Goal: Navigation & Orientation: Find specific page/section

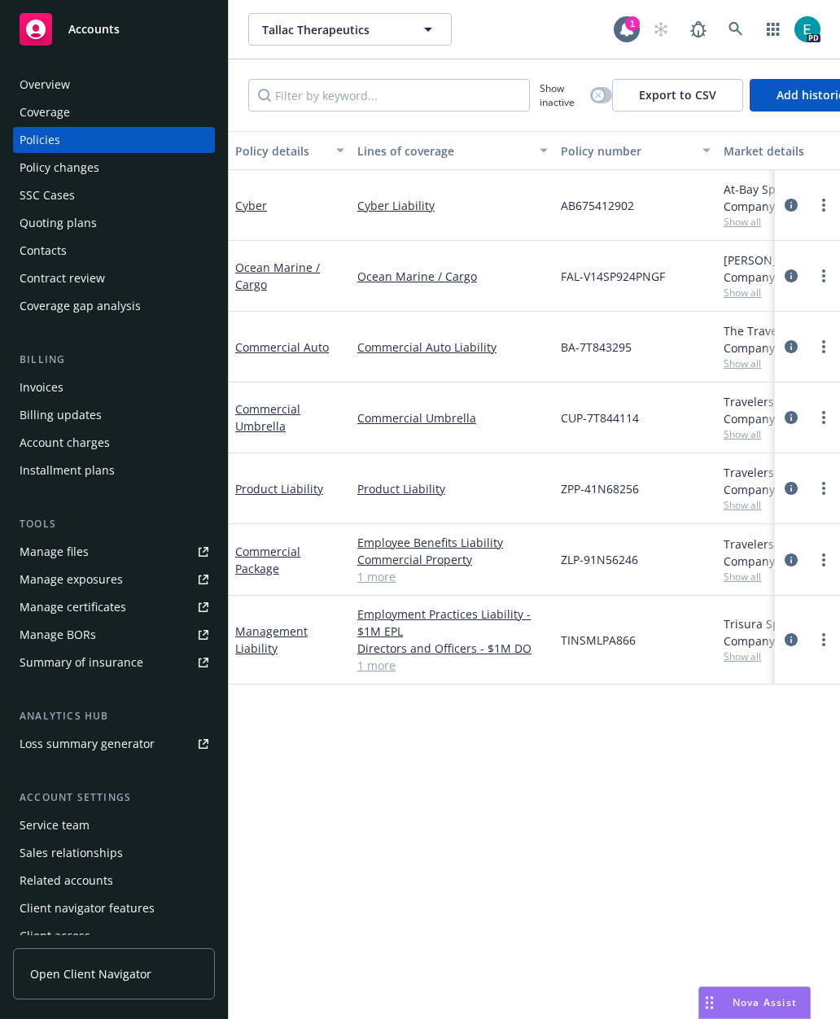
click at [15, 95] on link "Overview" at bounding box center [114, 85] width 202 height 26
